Goal: Information Seeking & Learning: Learn about a topic

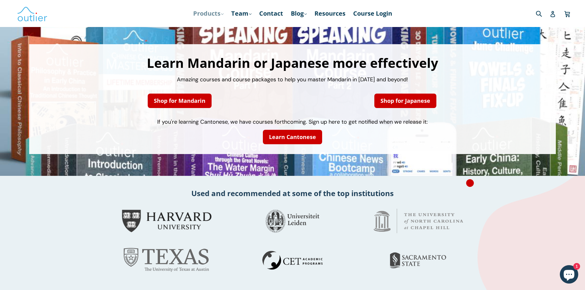
click at [206, 16] on link "Products .cls-1{fill:#231f20} expand" at bounding box center [208, 13] width 37 height 11
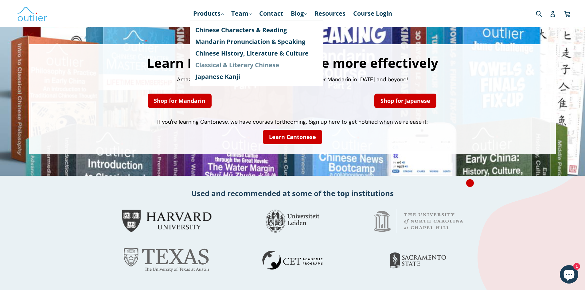
click at [213, 67] on link "Classical & Literary Chinese" at bounding box center [256, 65] width 123 height 12
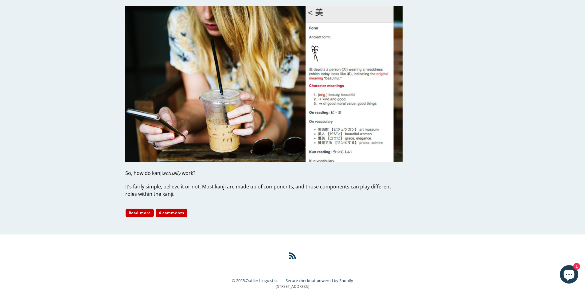
scroll to position [1844, 0]
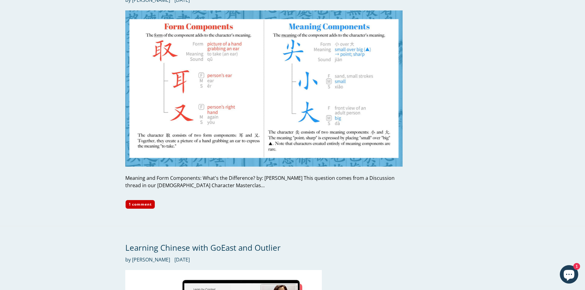
scroll to position [2899, 0]
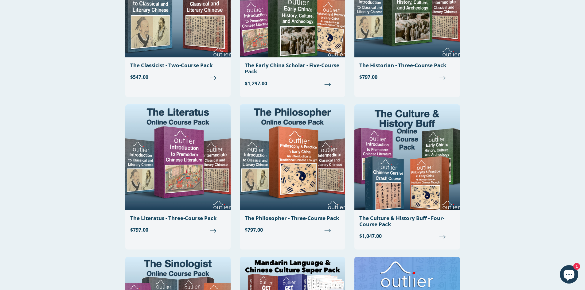
scroll to position [732, 0]
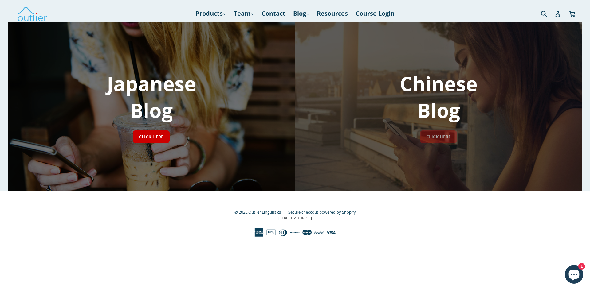
click at [441, 135] on link "CLICK HERE" at bounding box center [438, 137] width 37 height 13
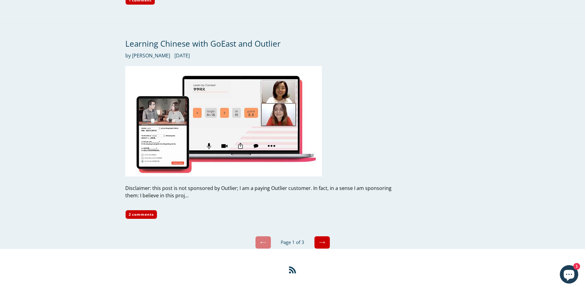
scroll to position [2908, 0]
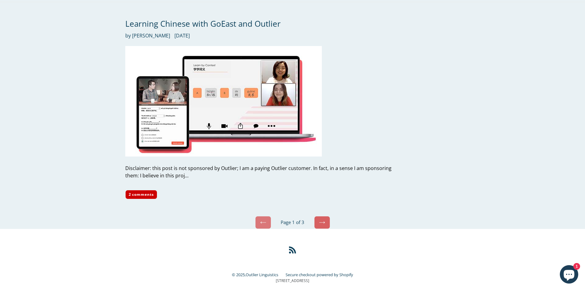
click at [322, 220] on icon at bounding box center [322, 223] width 6 height 6
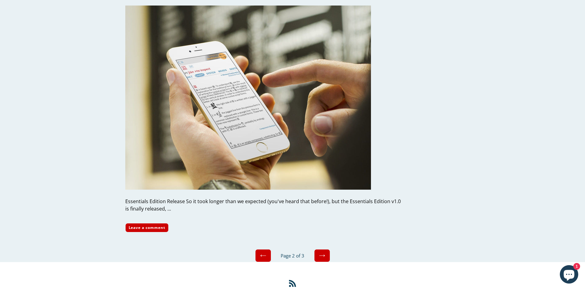
scroll to position [2614, 0]
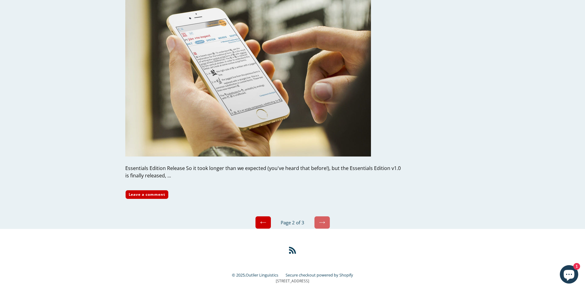
click at [322, 220] on icon at bounding box center [322, 223] width 6 height 6
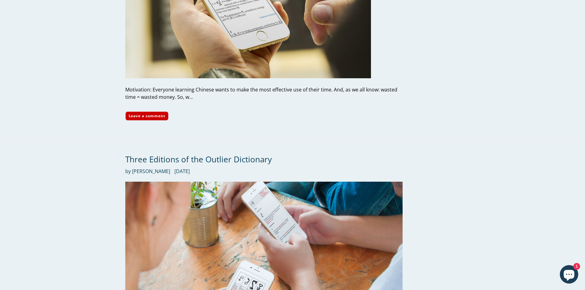
scroll to position [652, 0]
